Goal: Navigation & Orientation: Find specific page/section

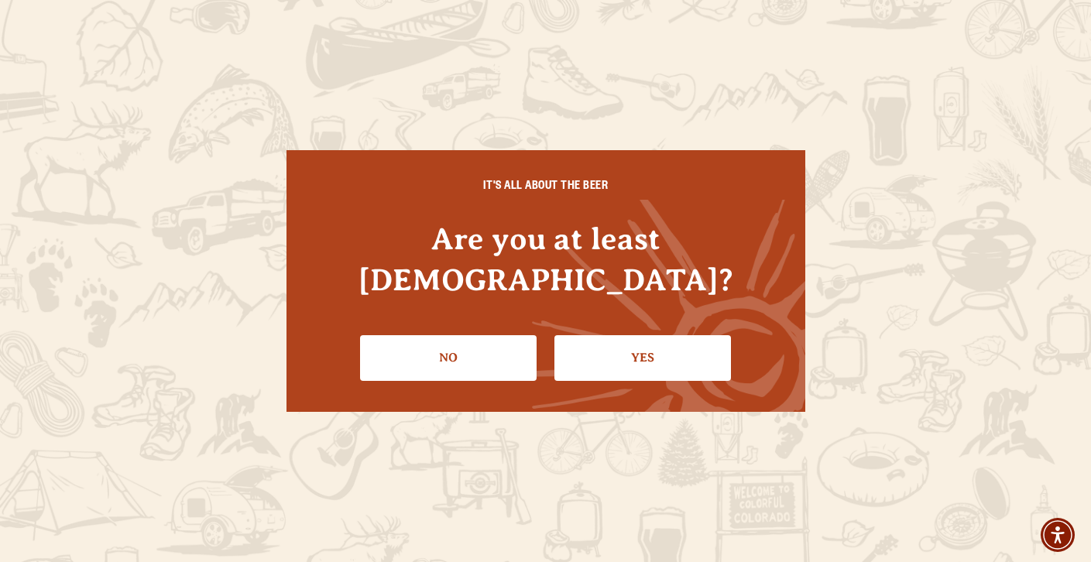
click at [636, 335] on link "Yes" at bounding box center [642, 357] width 176 height 45
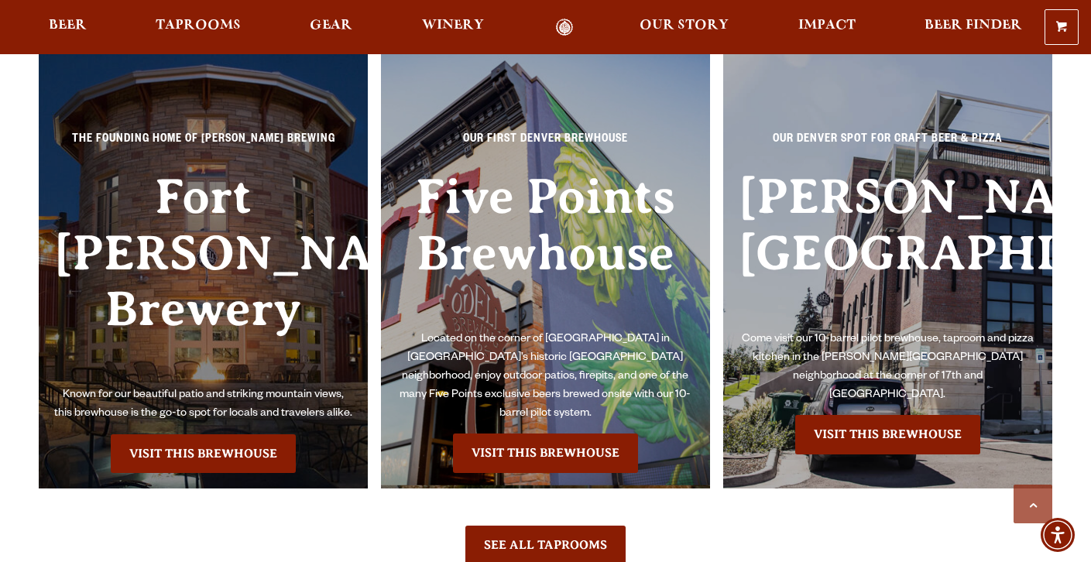
scroll to position [3352, 0]
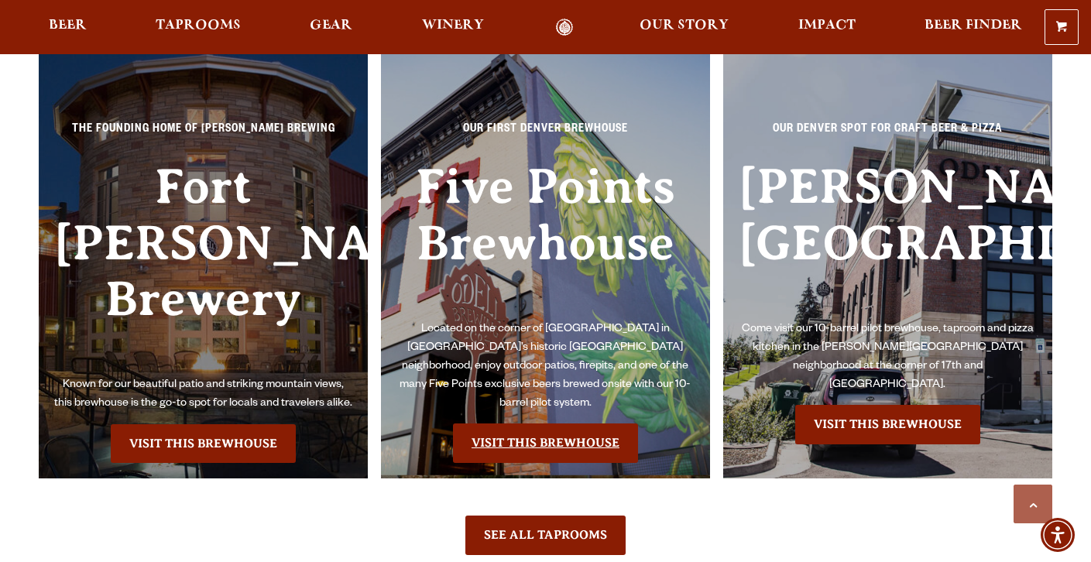
click at [560, 423] on link "Visit this Brewhouse" at bounding box center [545, 442] width 185 height 39
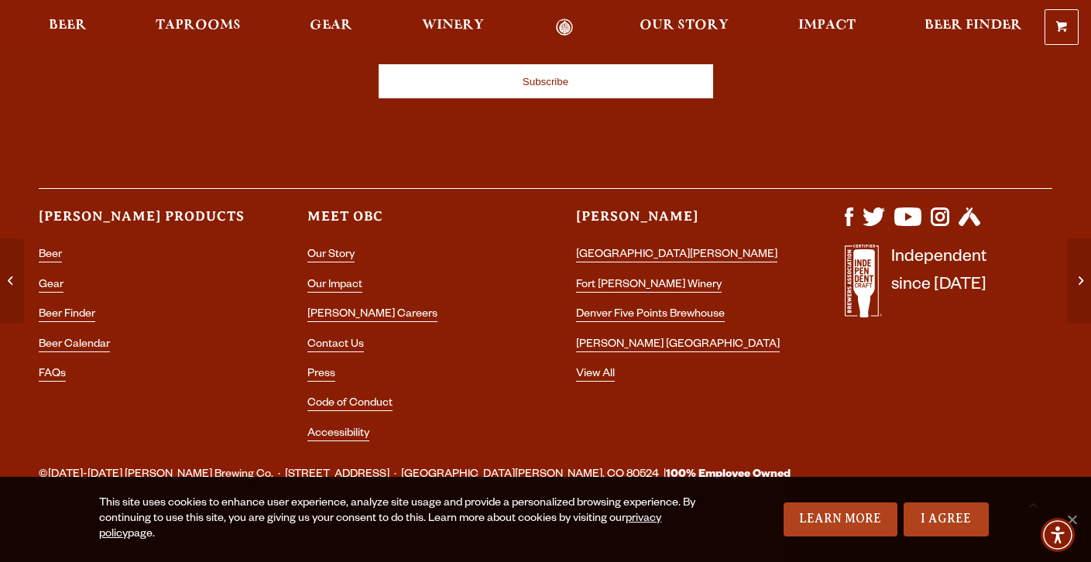
scroll to position [5462, 0]
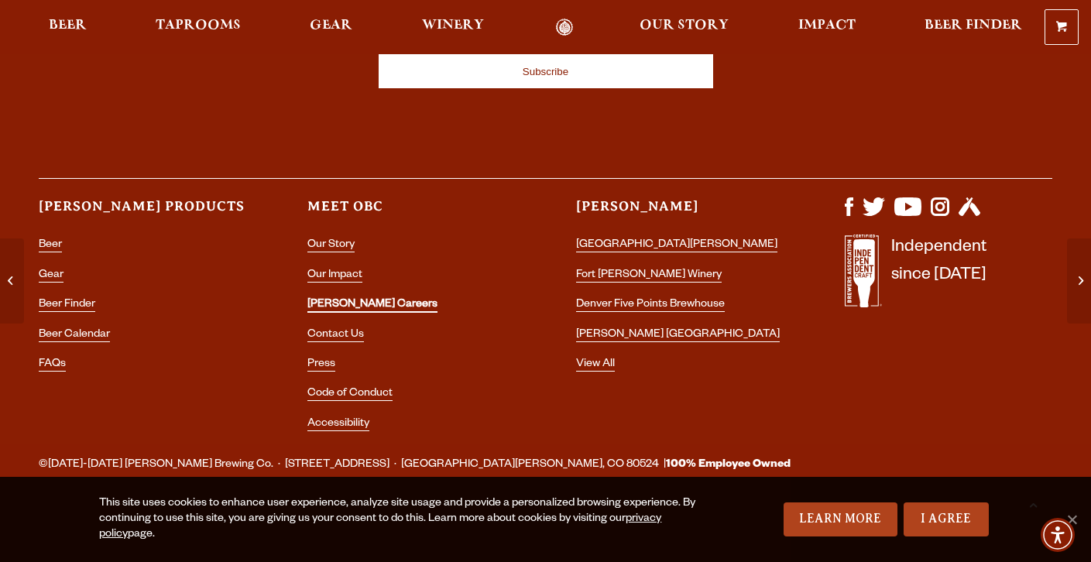
click at [347, 301] on link "[PERSON_NAME] Careers" at bounding box center [372, 306] width 130 height 14
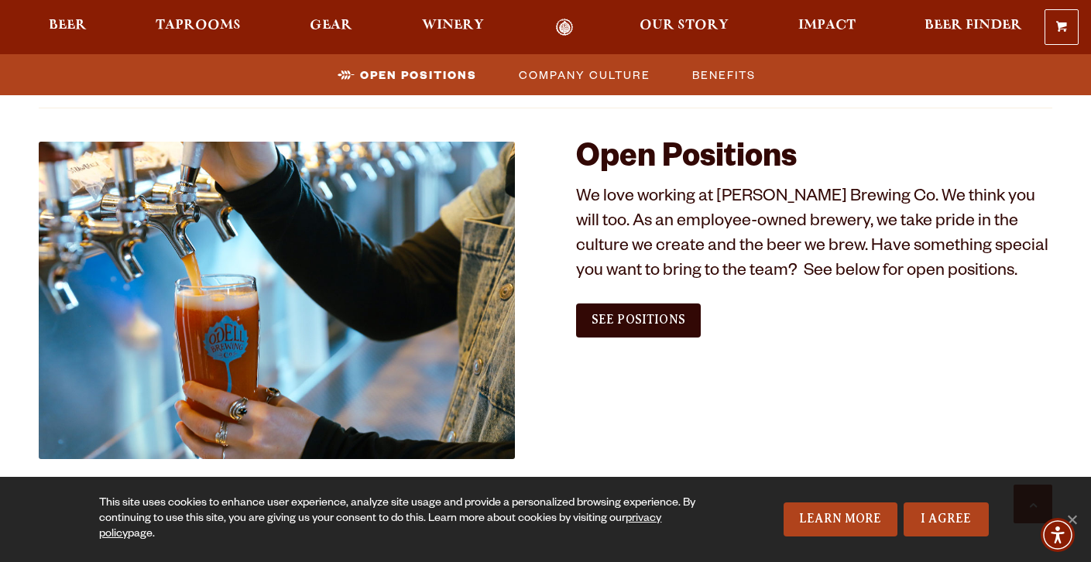
scroll to position [867, 0]
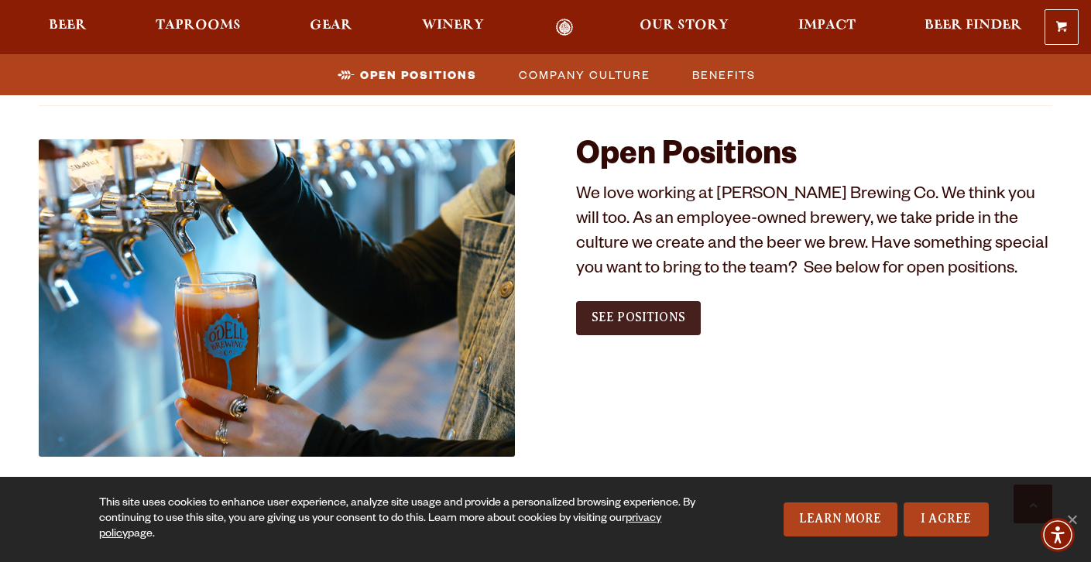
click at [683, 316] on span "See Positions" at bounding box center [638, 317] width 94 height 14
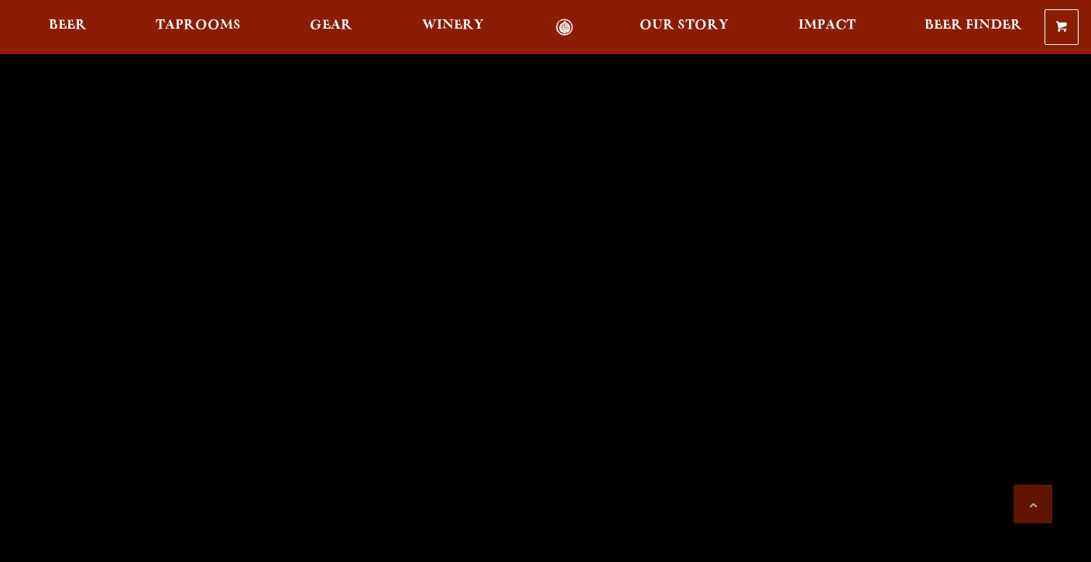
scroll to position [3352, 0]
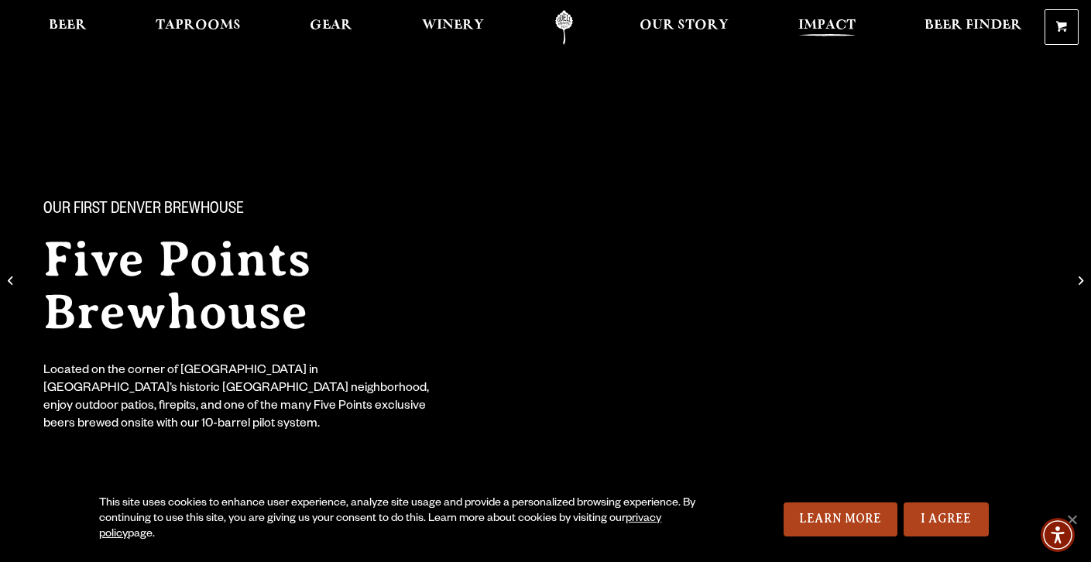
click at [824, 16] on link "Impact" at bounding box center [826, 27] width 77 height 35
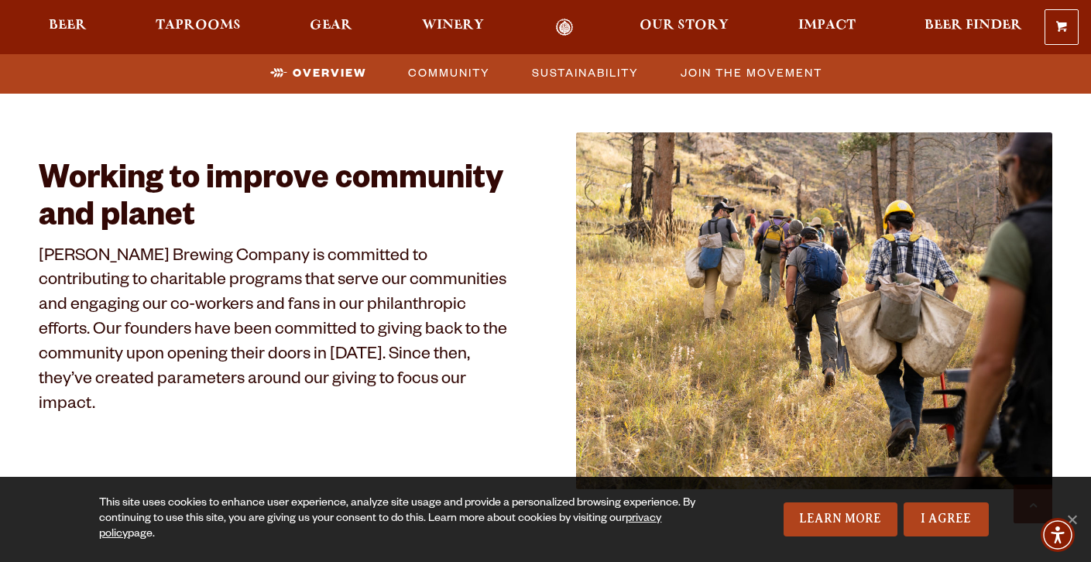
scroll to position [680, 0]
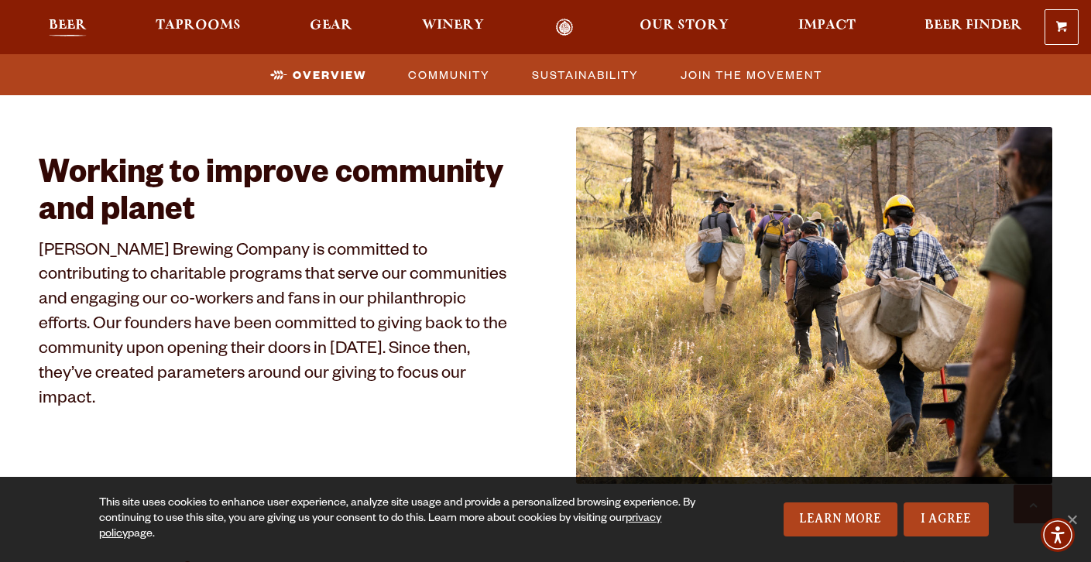
click at [81, 29] on span "Beer" at bounding box center [68, 25] width 38 height 12
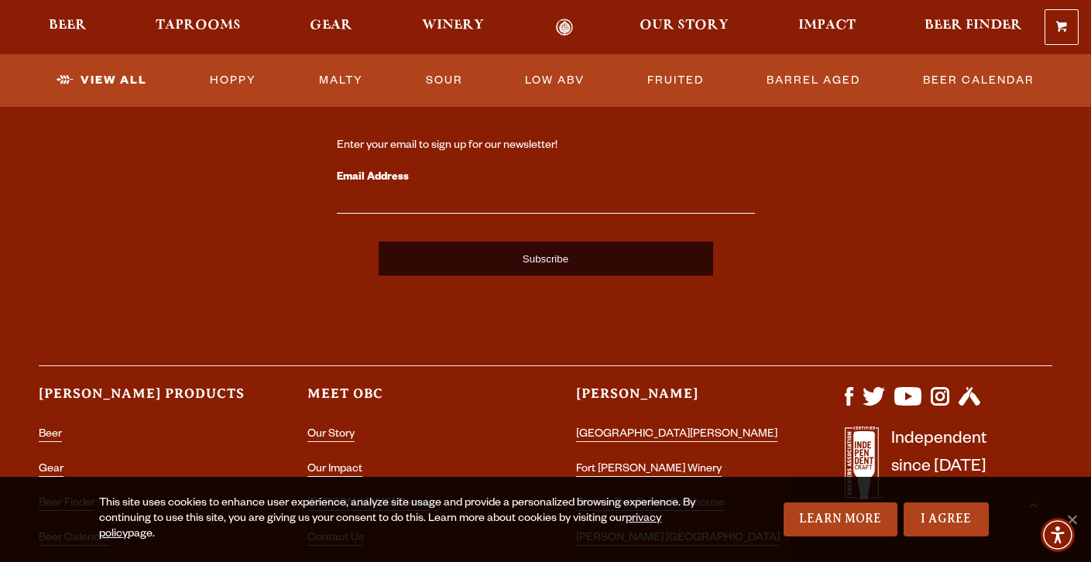
scroll to position [4046, 0]
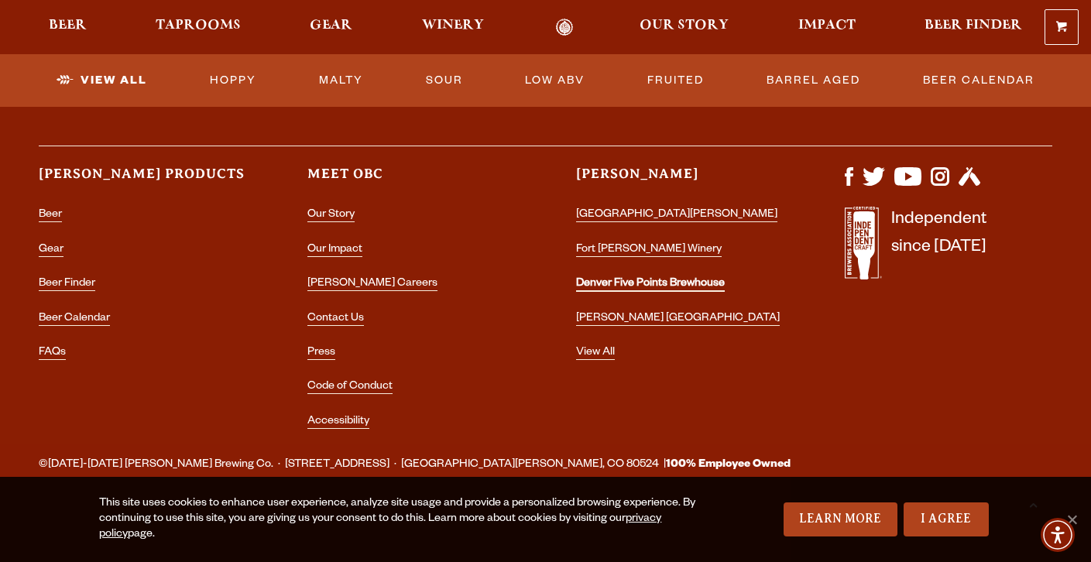
click at [694, 279] on link "Denver Five Points Brewhouse" at bounding box center [650, 285] width 149 height 14
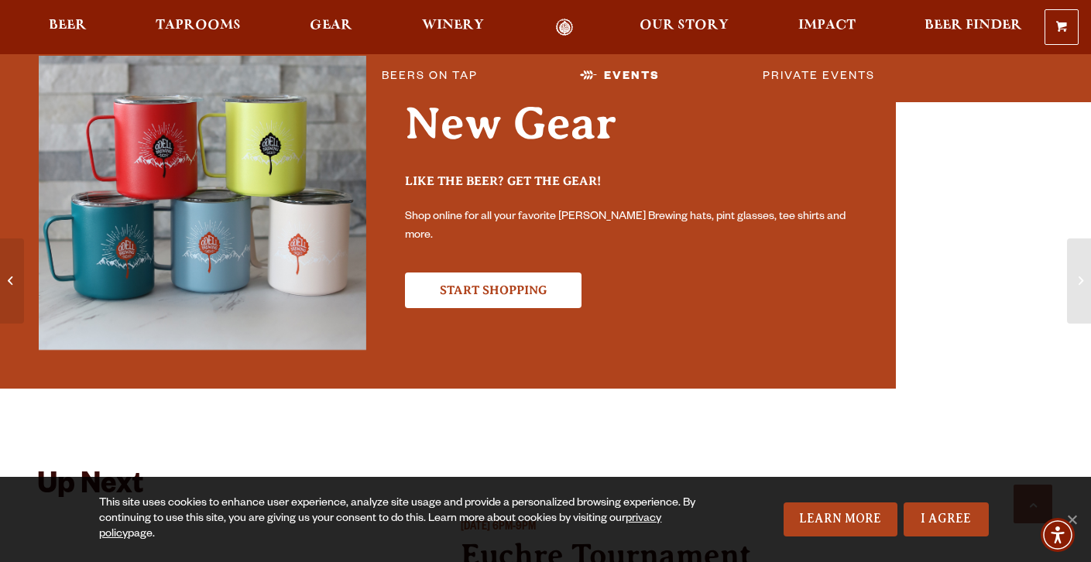
scroll to position [5462, 0]
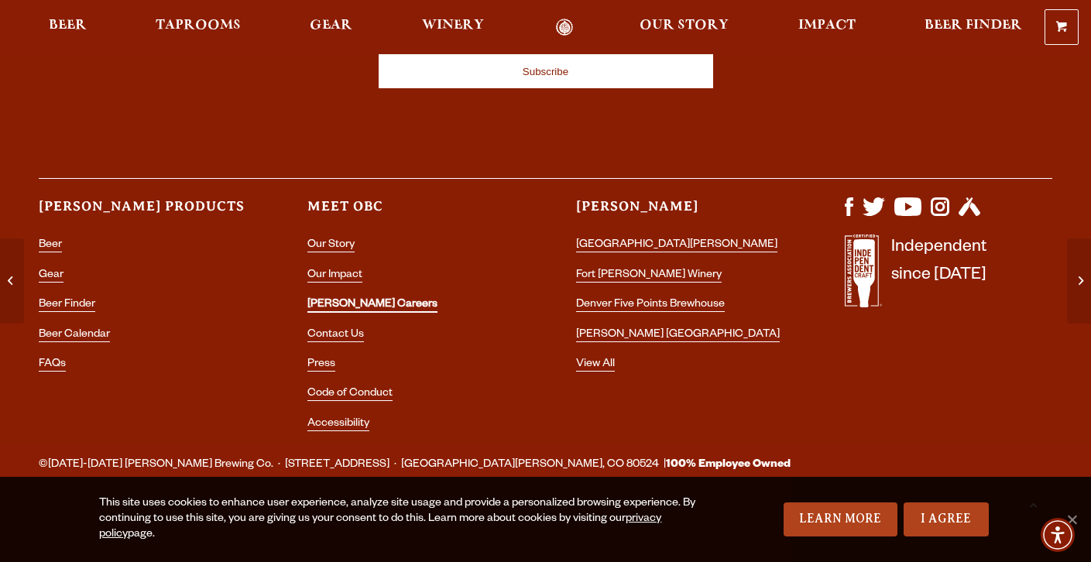
click at [345, 303] on link "[PERSON_NAME] Careers" at bounding box center [372, 306] width 130 height 14
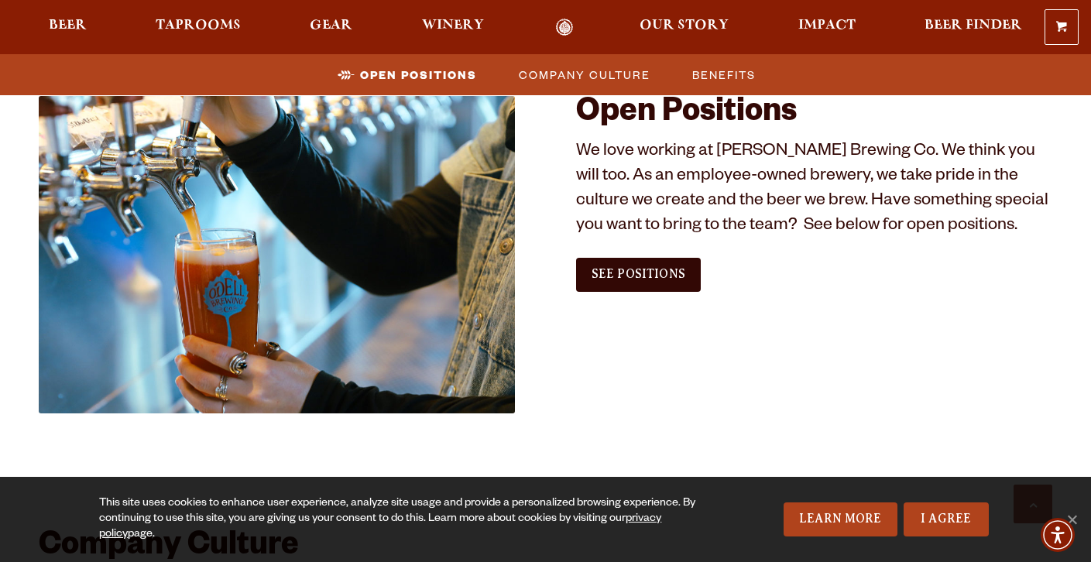
scroll to position [924, 0]
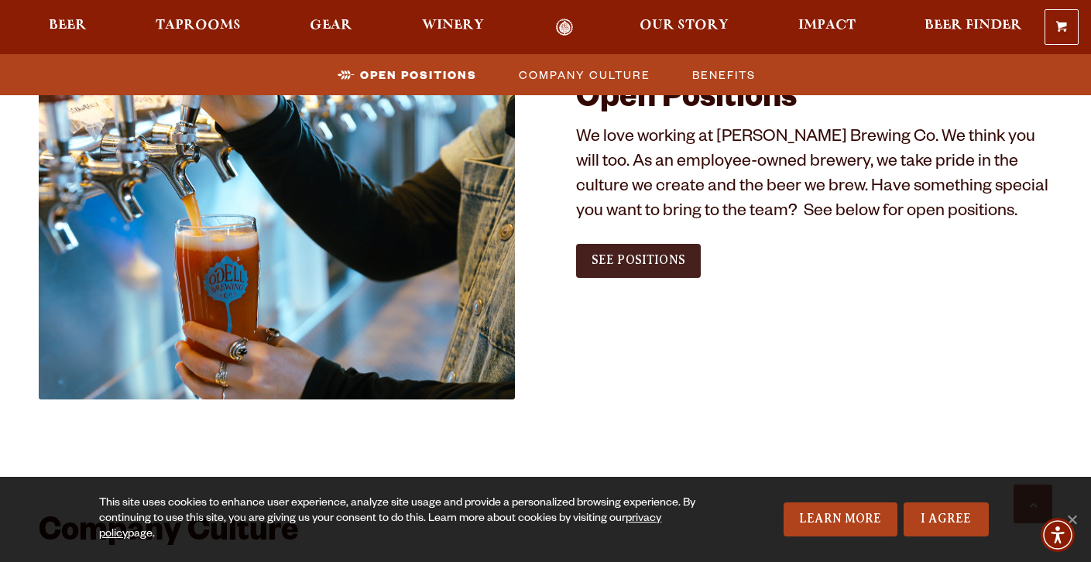
click at [661, 265] on span "See Positions" at bounding box center [638, 260] width 94 height 14
